Goal: Information Seeking & Learning: Learn about a topic

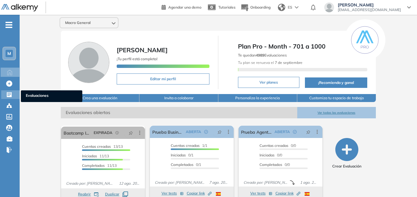
click at [28, 95] on span "Evaluaciones" at bounding box center [52, 96] width 52 height 7
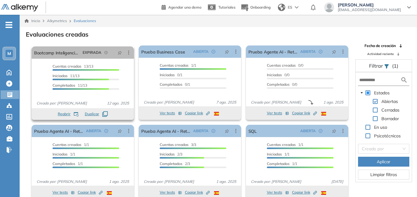
click at [66, 113] on span "Reabrir" at bounding box center [64, 114] width 13 height 6
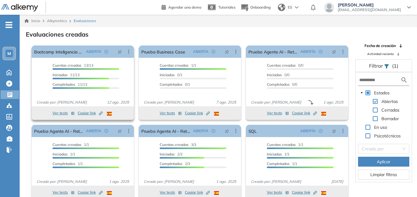
click at [63, 112] on button "Ver tests" at bounding box center [64, 112] width 22 height 7
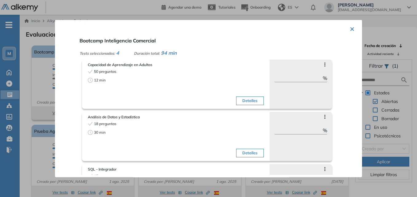
click at [352, 28] on button "×" at bounding box center [352, 28] width 5 height 12
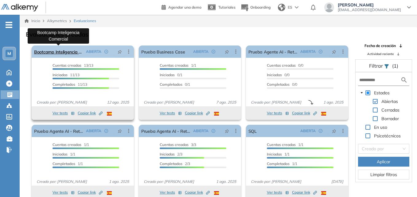
click at [71, 53] on link "Bootcamp Inteligencia Comercial" at bounding box center [58, 51] width 49 height 12
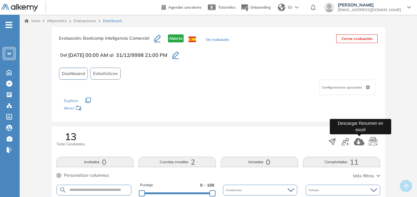
click at [360, 141] on icon "button" at bounding box center [359, 141] width 10 height 7
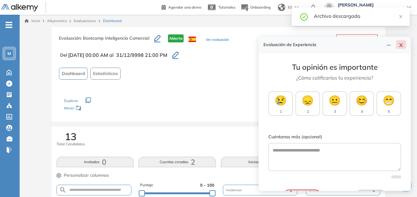
click at [400, 47] on icon "close" at bounding box center [401, 45] width 5 height 5
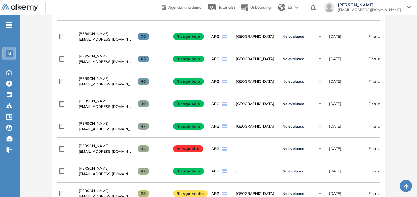
scroll to position [195, 0]
